Goal: Navigation & Orientation: Find specific page/section

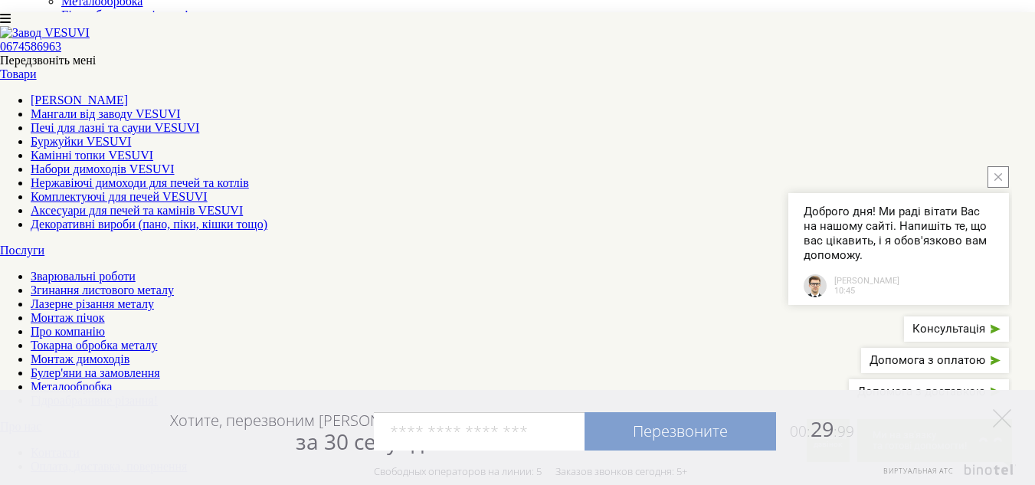
scroll to position [286, 0]
click at [112, 380] on link "Металообробка" at bounding box center [71, 386] width 81 height 13
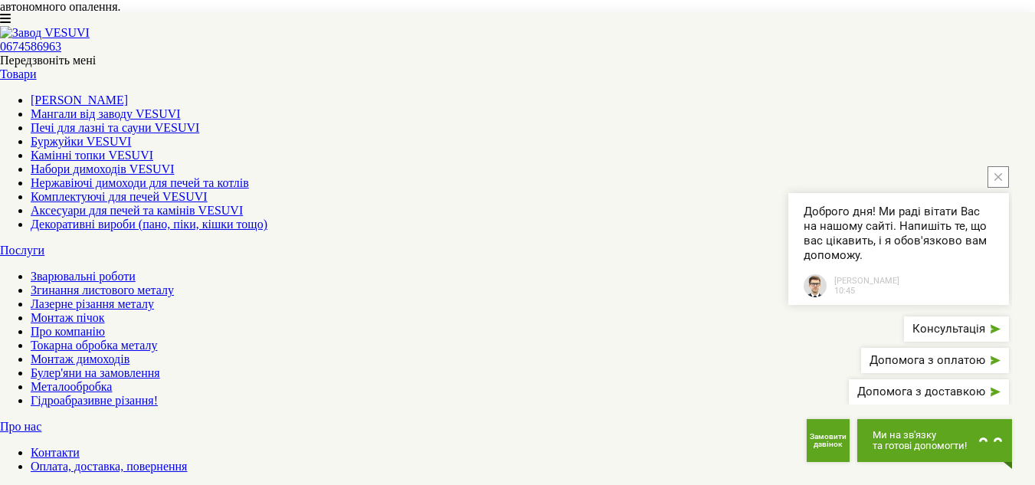
scroll to position [4537, 0]
